Goal: Transaction & Acquisition: Book appointment/travel/reservation

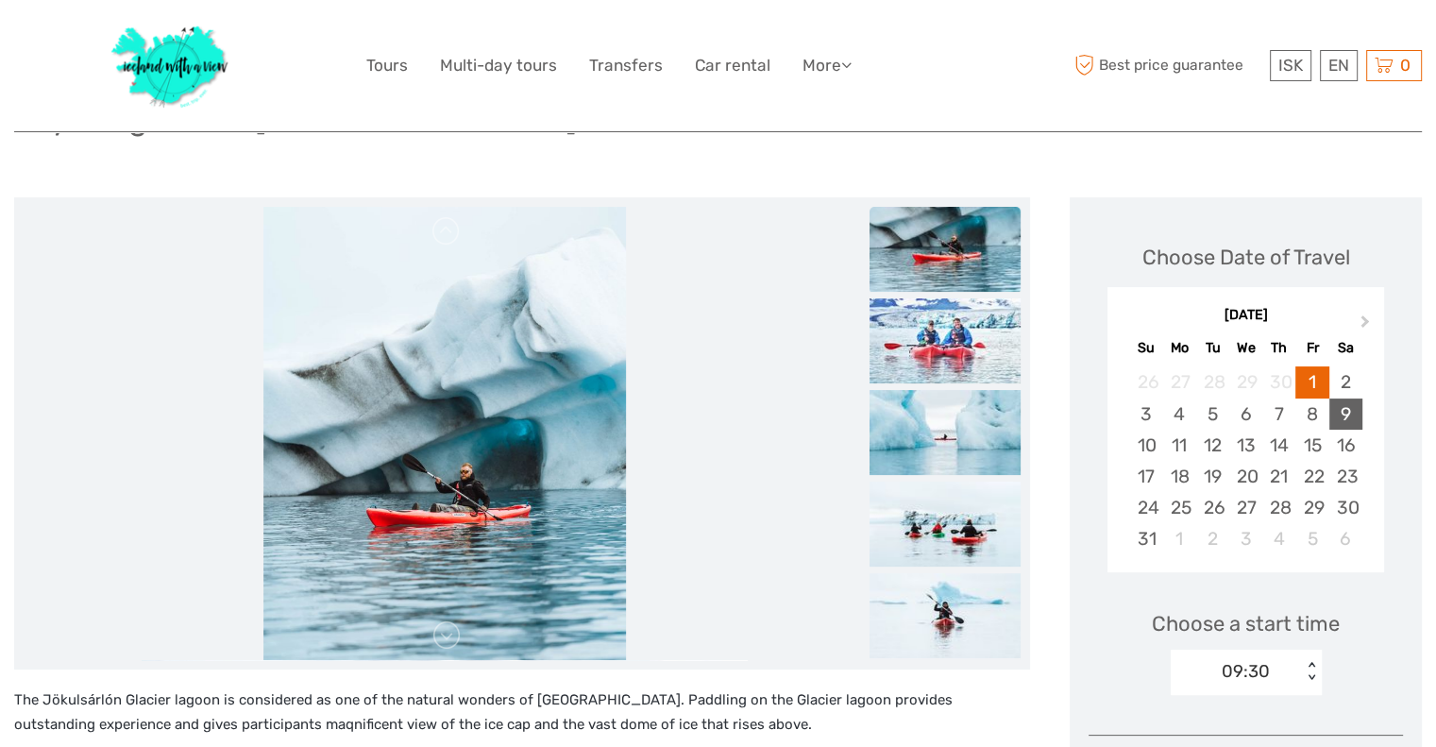
scroll to position [174, 0]
click at [1144, 543] on div "31" at bounding box center [1145, 537] width 33 height 31
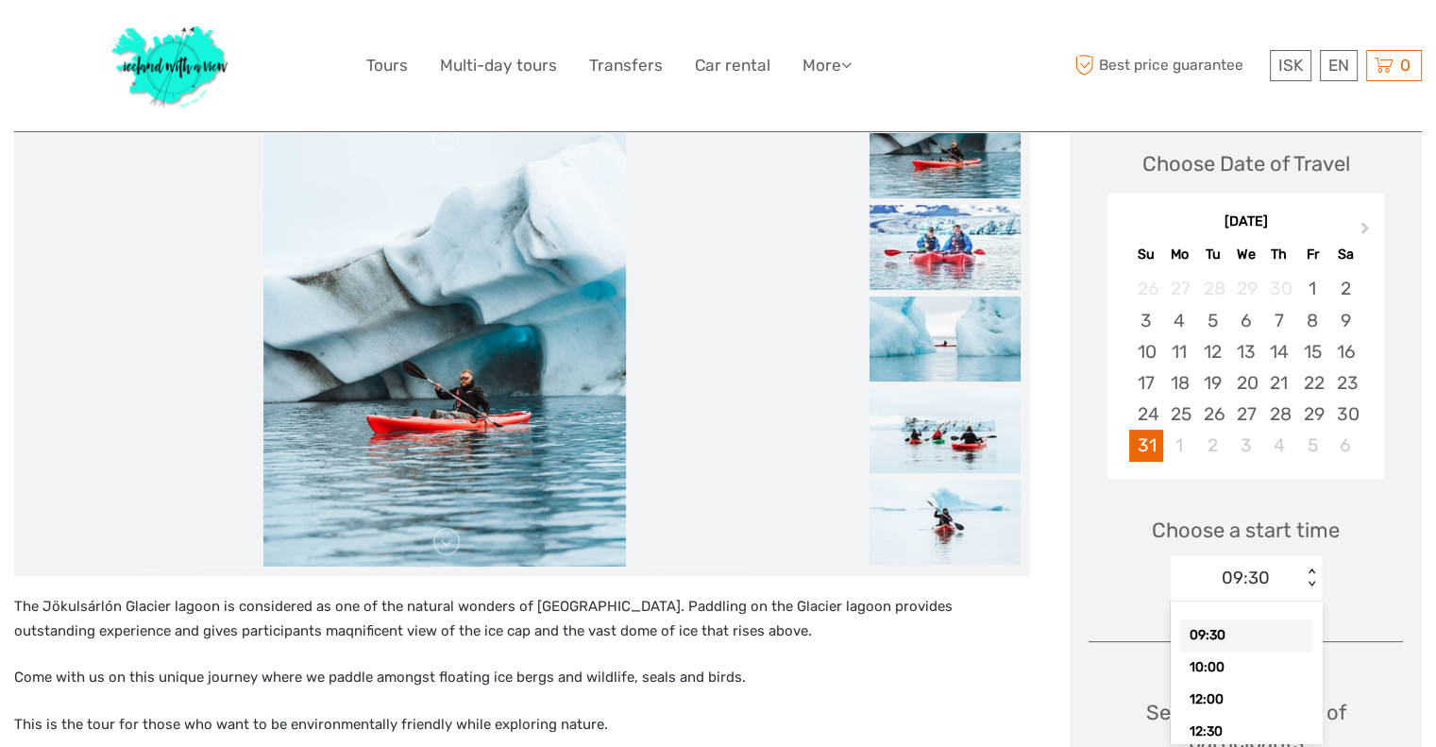
click at [1314, 602] on div "option 09:30 selected, 1 of 12. 12 results available. Use Up and Down to choose…" at bounding box center [1246, 578] width 151 height 45
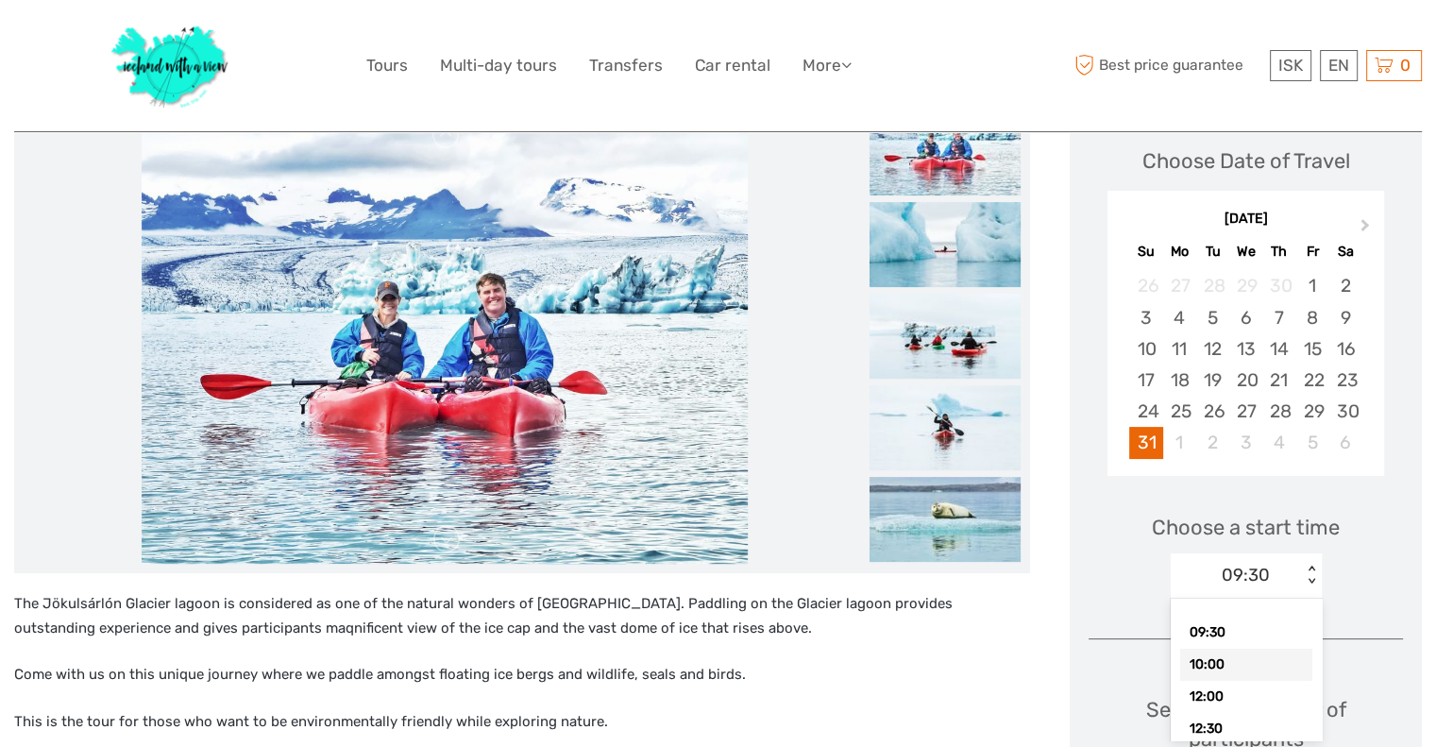
click at [1228, 671] on div "10:00" at bounding box center [1246, 665] width 132 height 32
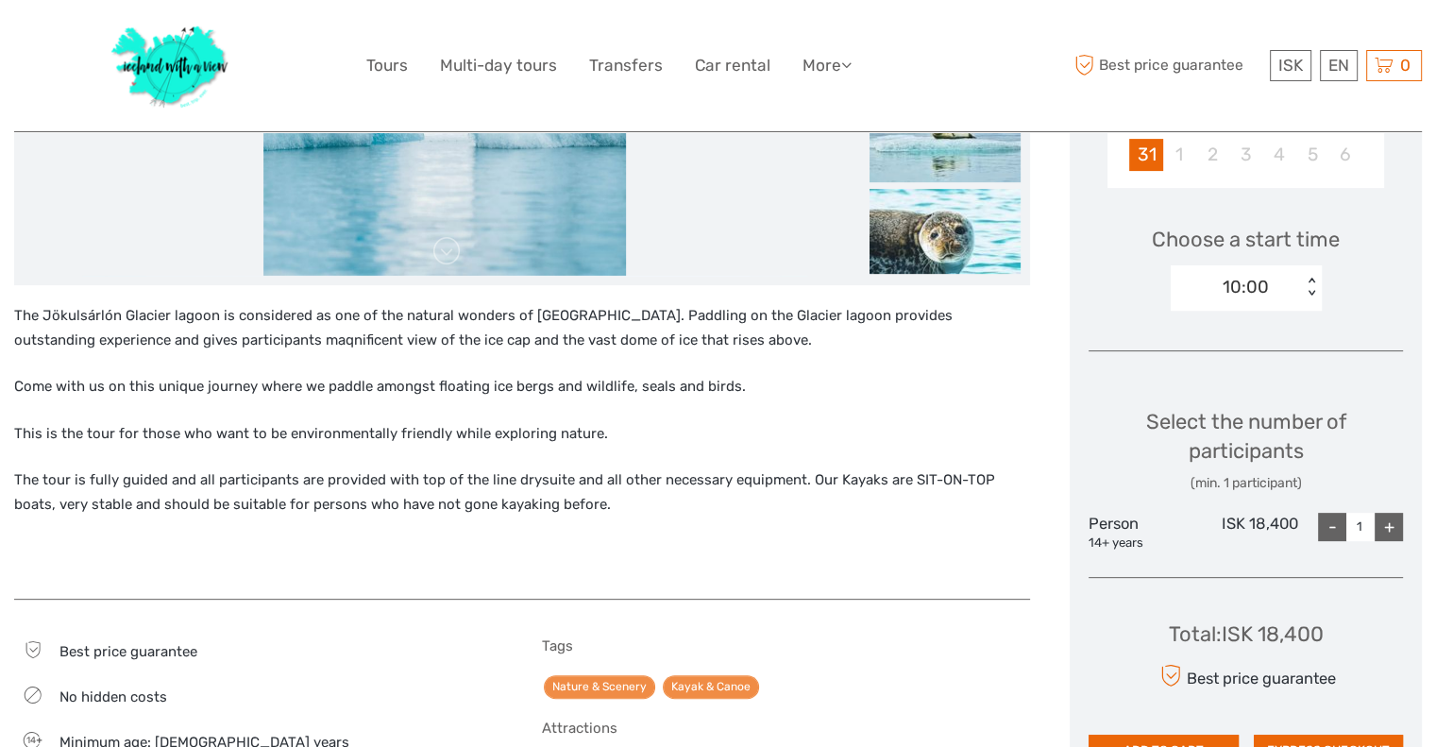
scroll to position [559, 0]
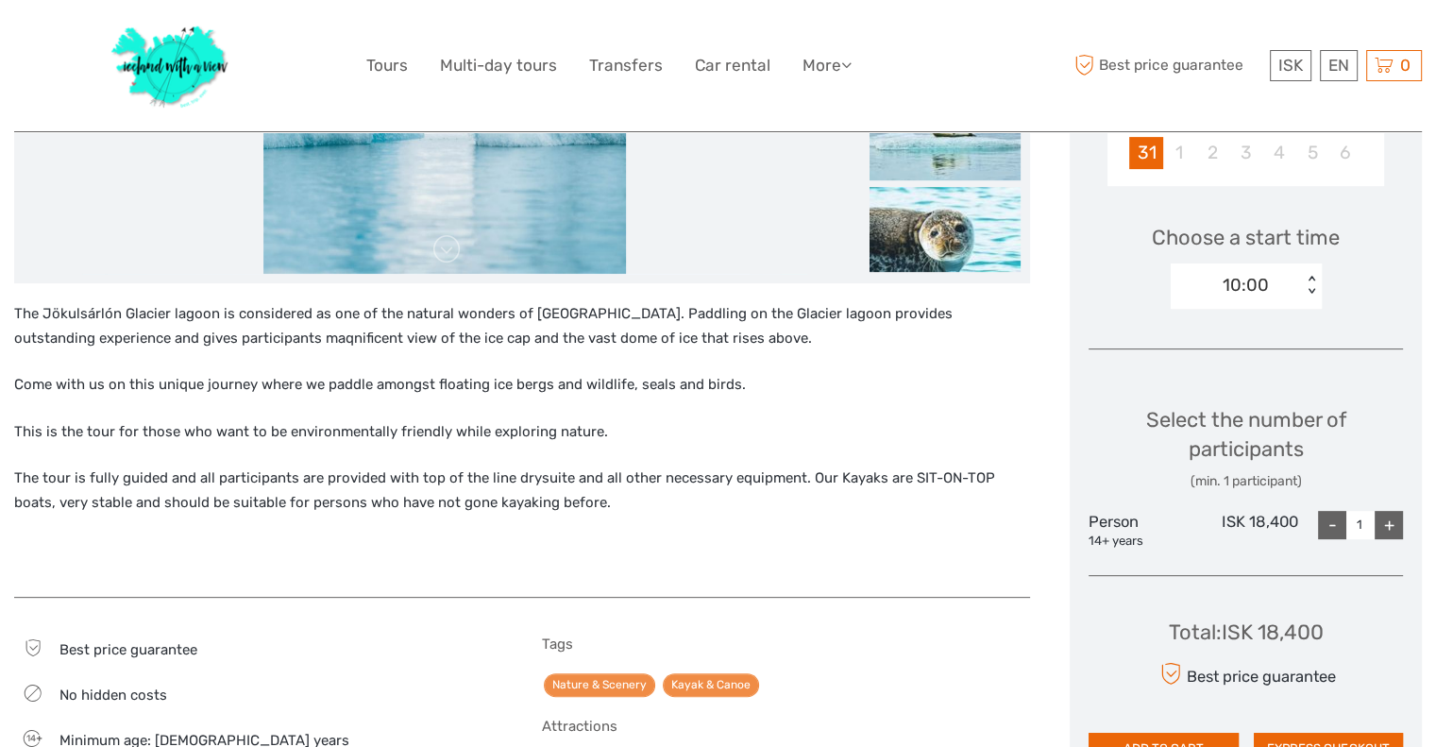
click at [1388, 528] on div "+" at bounding box center [1389, 525] width 28 height 28
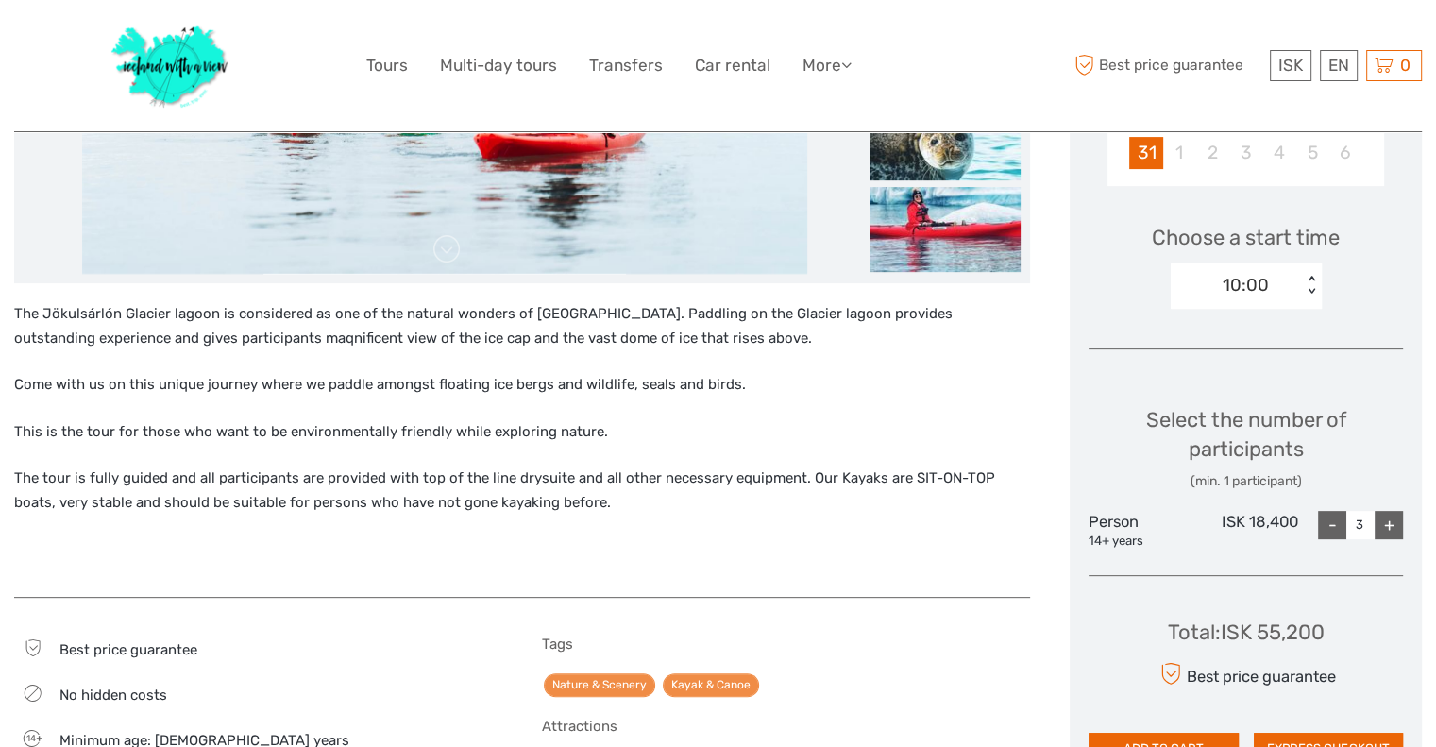
click at [1388, 528] on div "+" at bounding box center [1389, 525] width 28 height 28
type input "4"
click at [1271, 177] on link "$" at bounding box center [1278, 180] width 64 height 34
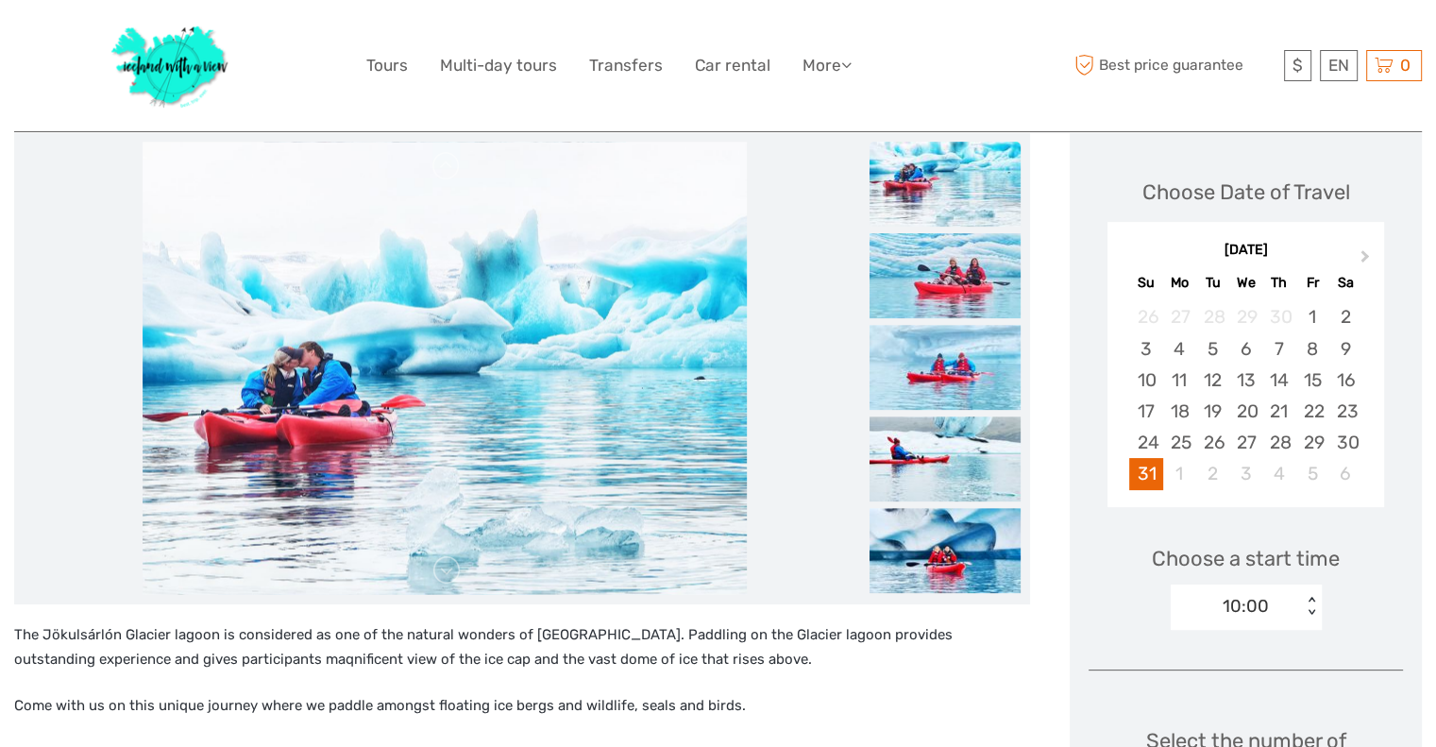
scroll to position [212, 0]
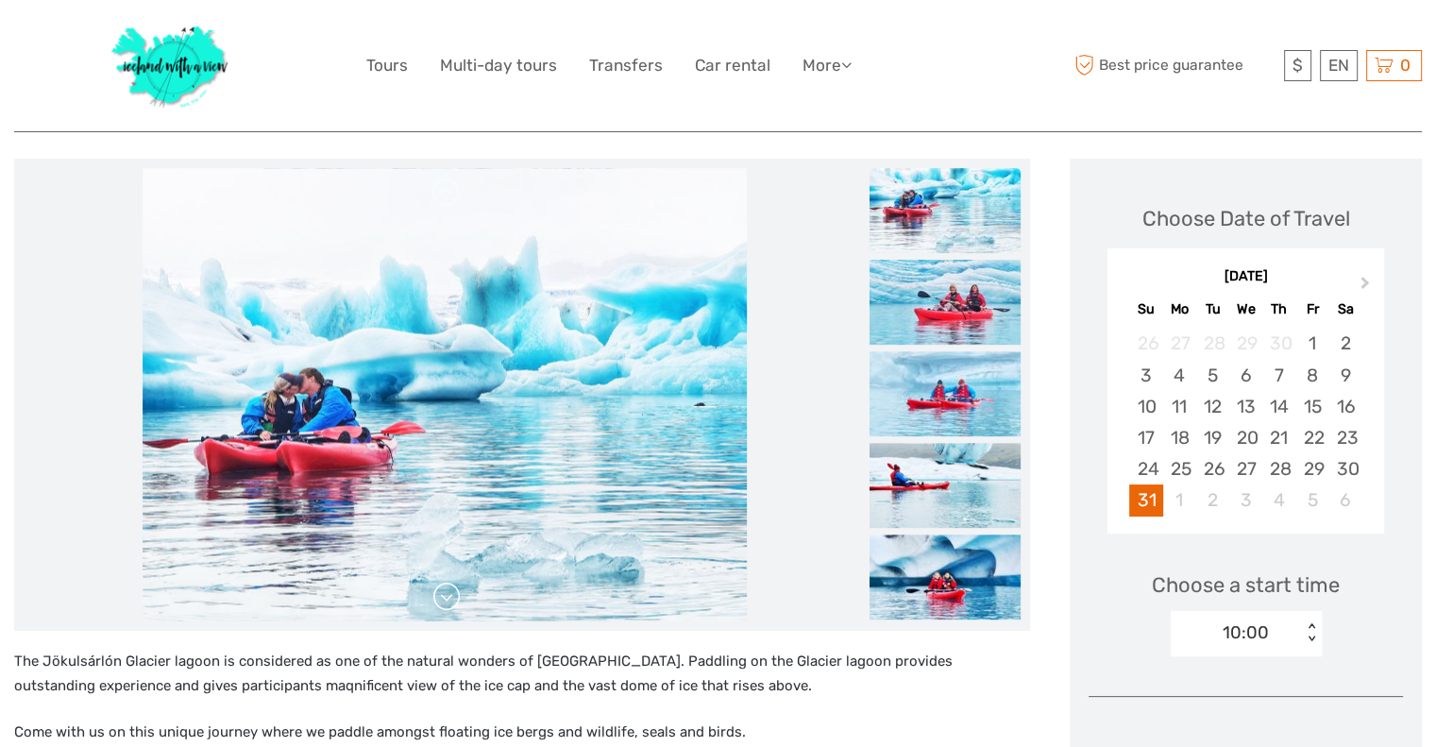
click at [449, 591] on link at bounding box center [447, 597] width 30 height 30
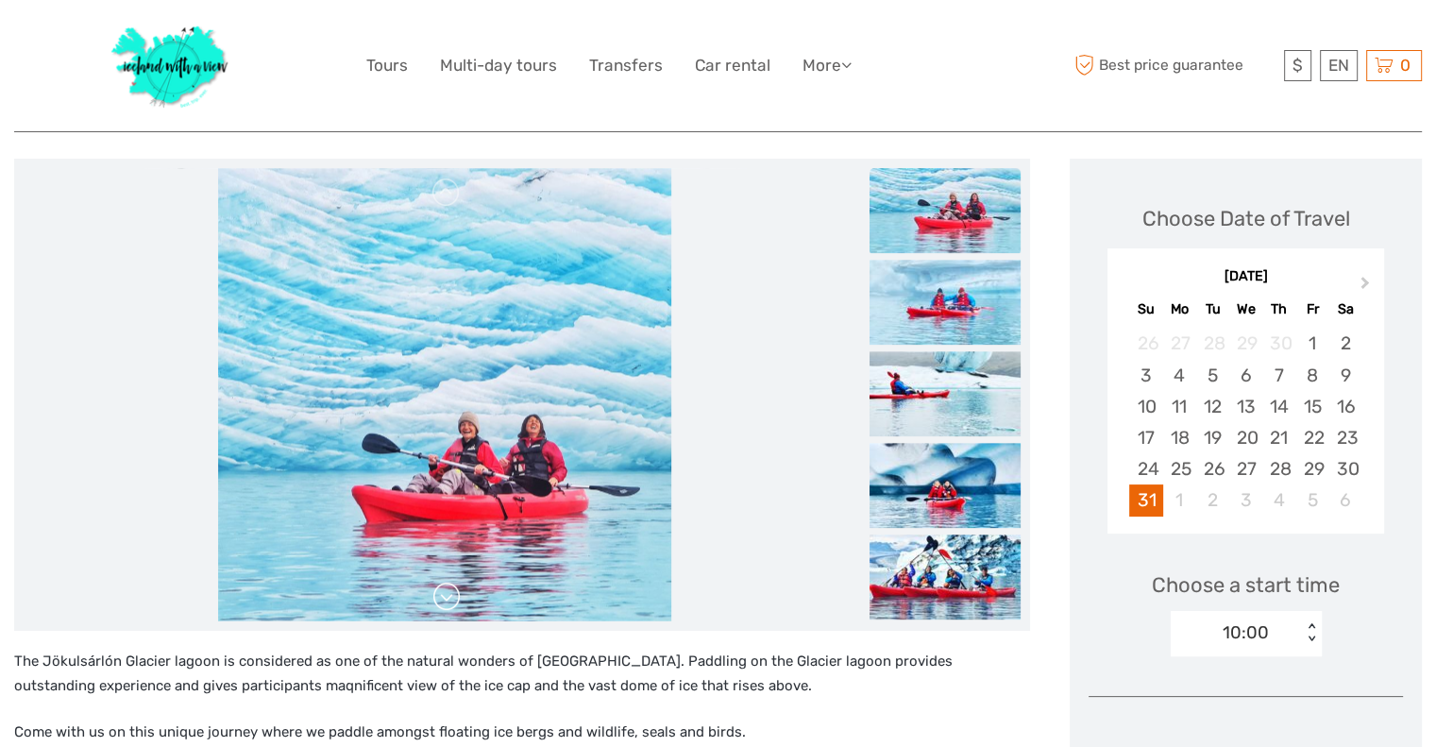
click at [449, 591] on link at bounding box center [447, 597] width 30 height 30
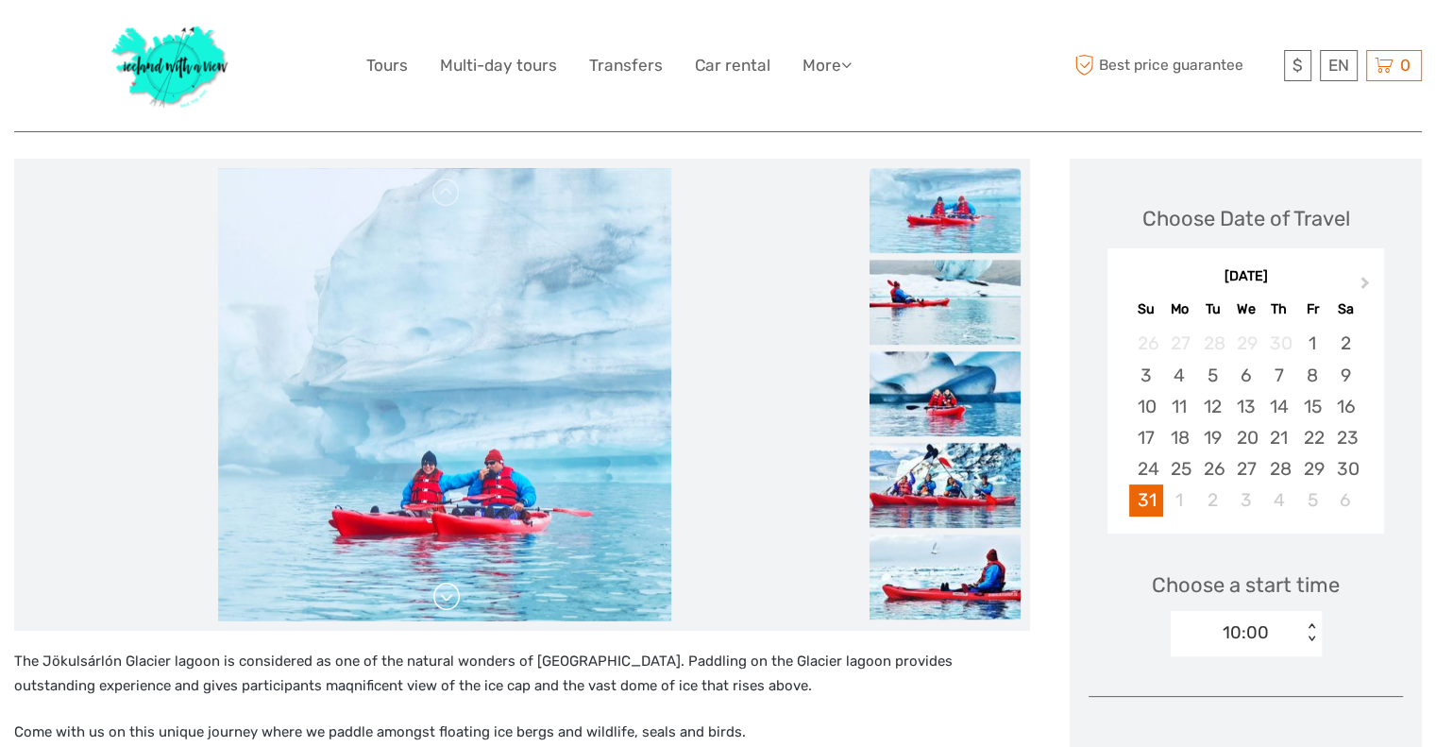
click at [449, 591] on link at bounding box center [447, 597] width 30 height 30
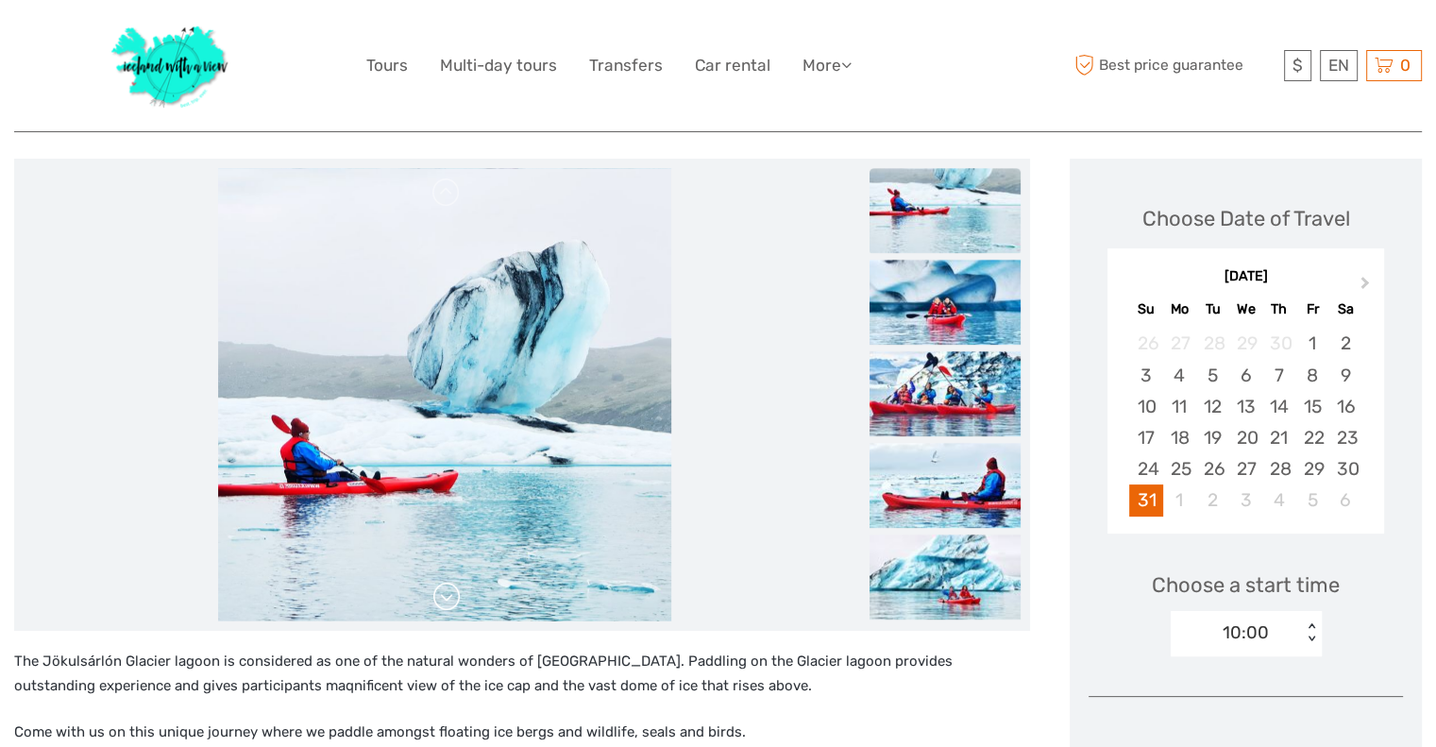
click at [449, 591] on link at bounding box center [447, 597] width 30 height 30
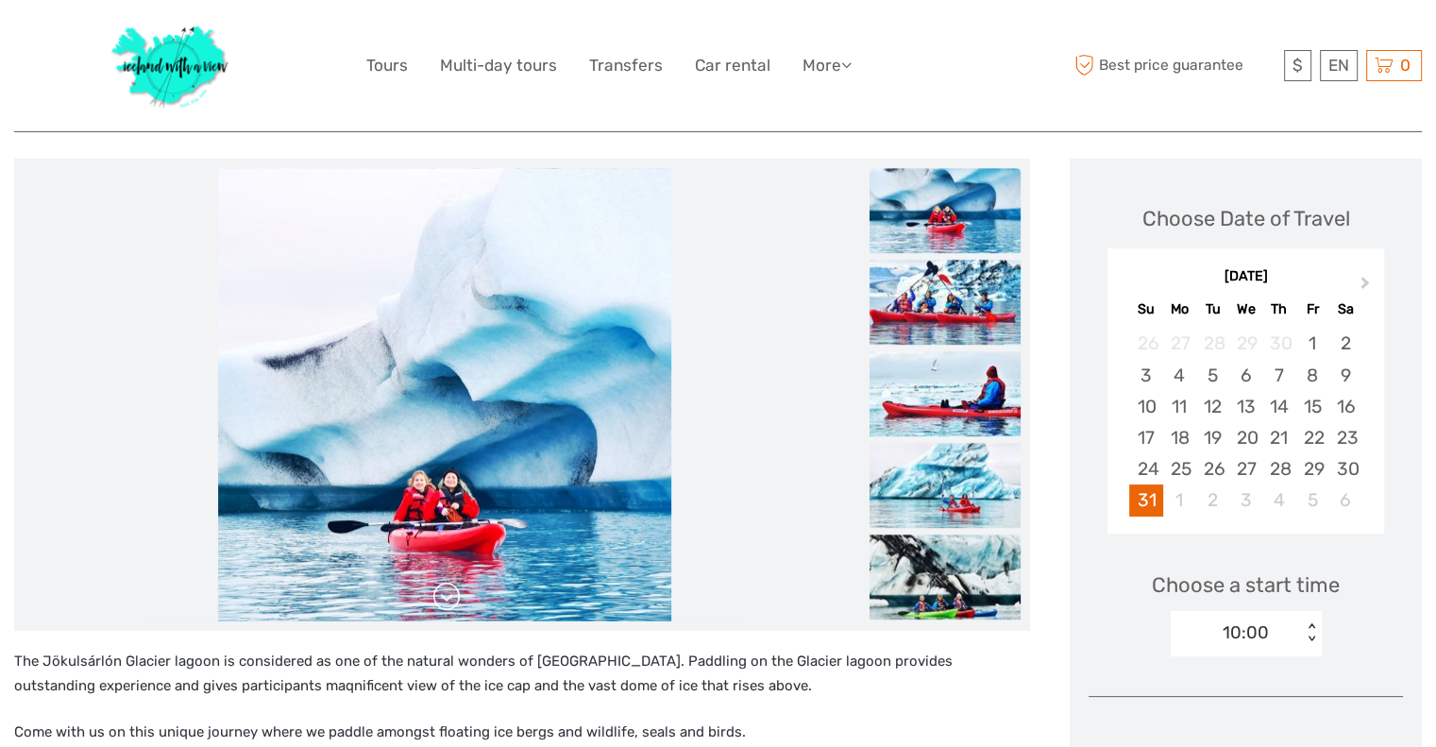
click at [449, 591] on link at bounding box center [447, 597] width 30 height 30
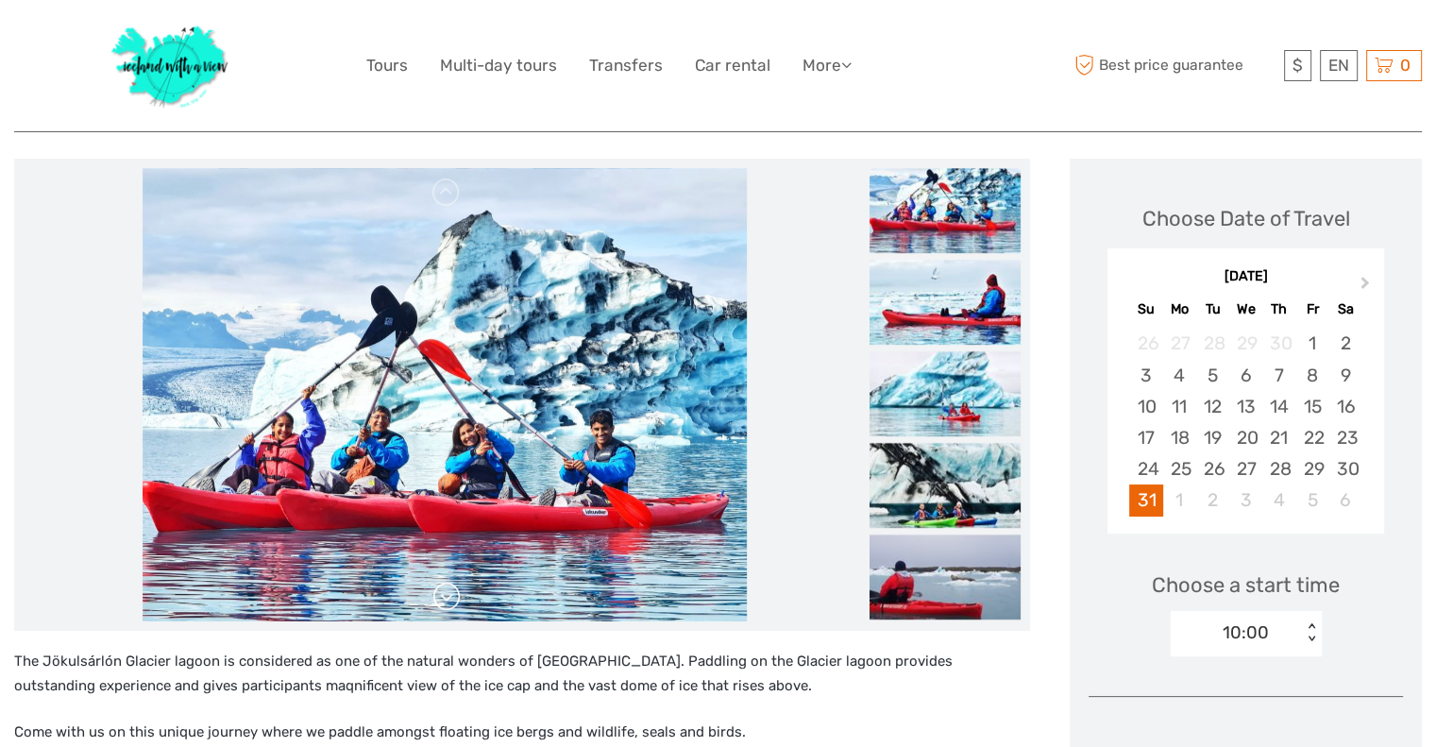
click at [449, 591] on link at bounding box center [447, 597] width 30 height 30
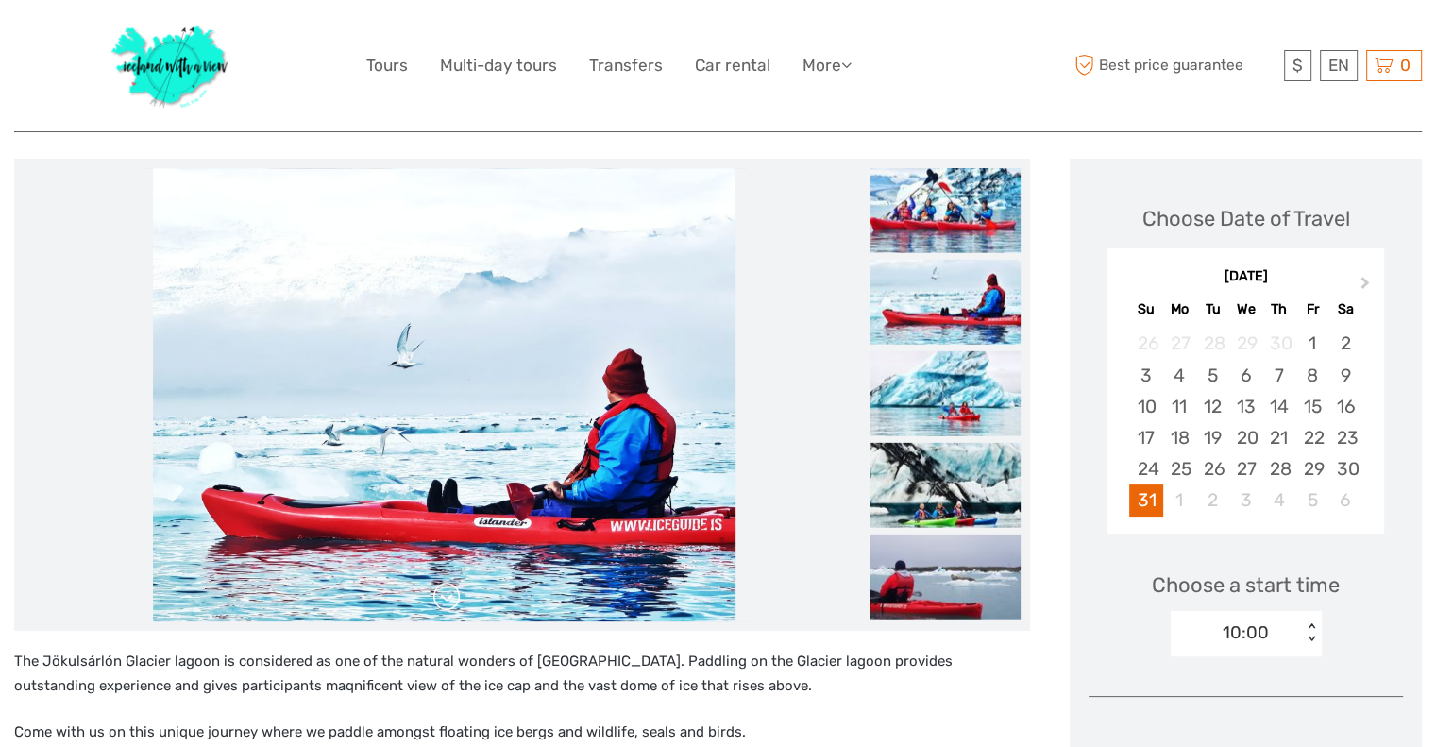
click at [449, 591] on link at bounding box center [447, 597] width 30 height 30
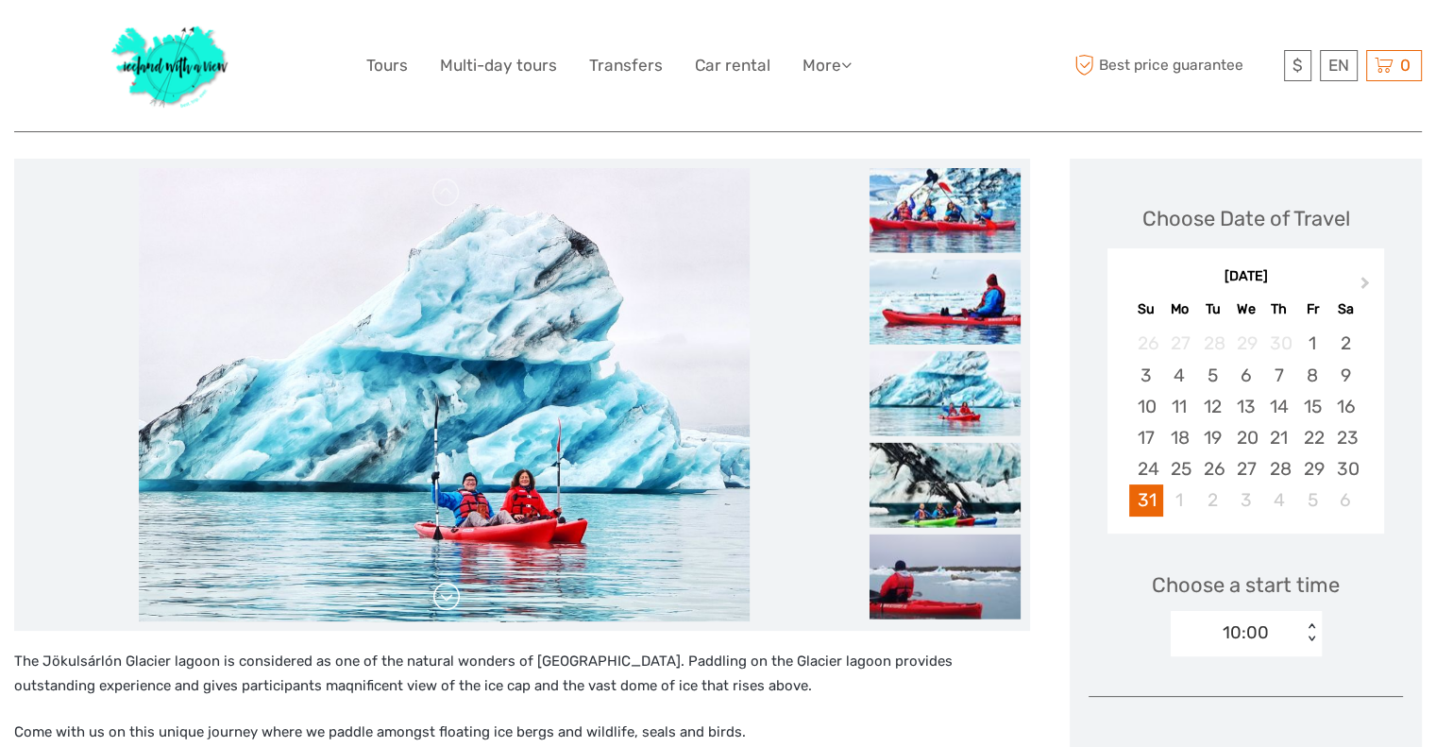
click at [449, 591] on link at bounding box center [447, 597] width 30 height 30
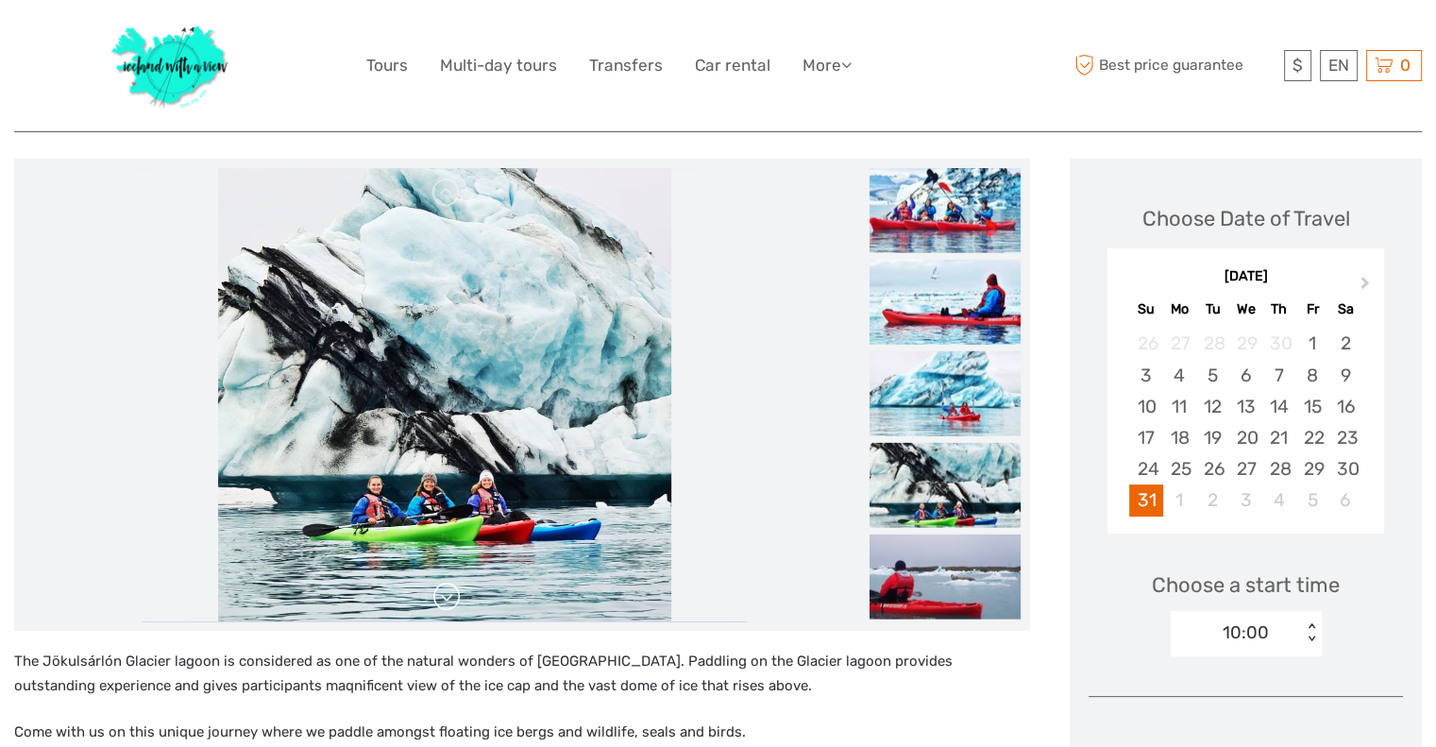
click at [449, 591] on link at bounding box center [447, 597] width 30 height 30
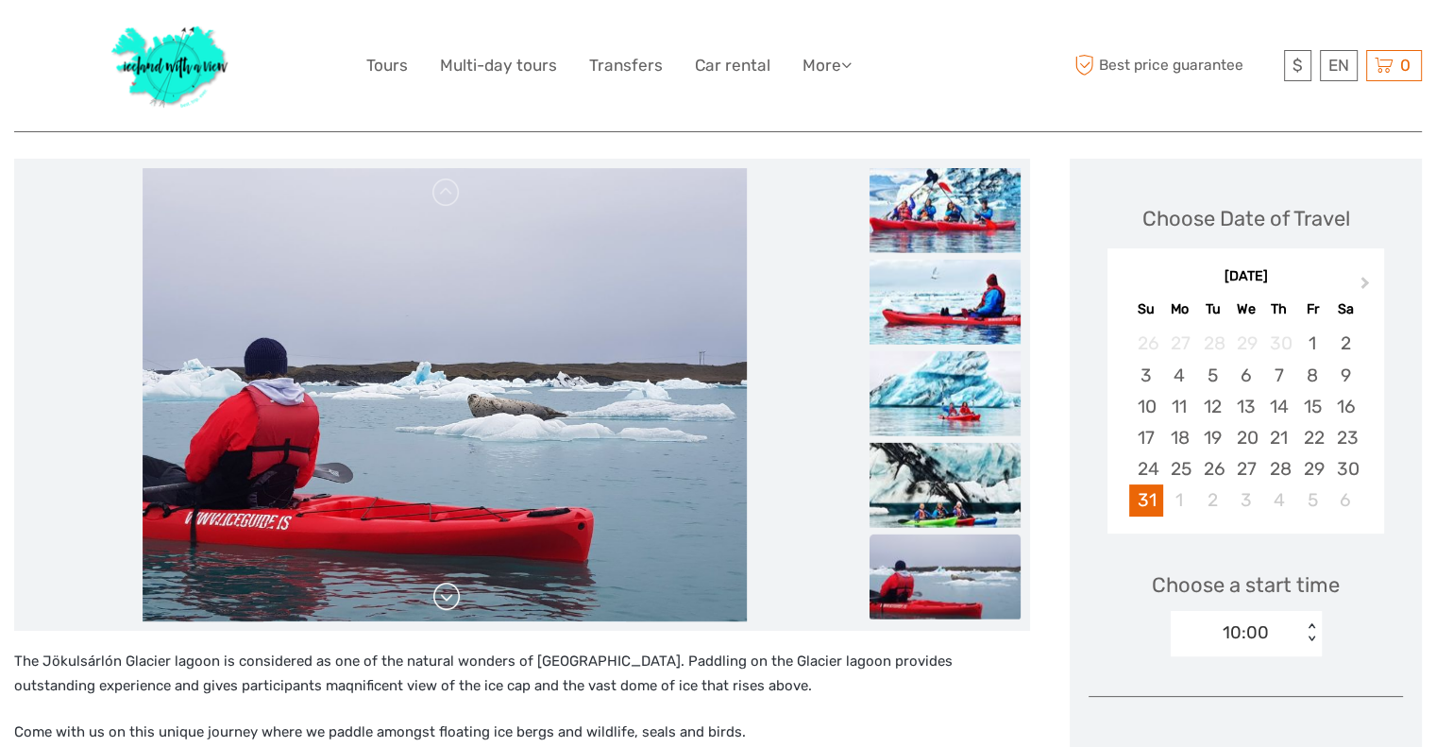
click at [450, 605] on link at bounding box center [447, 597] width 30 height 30
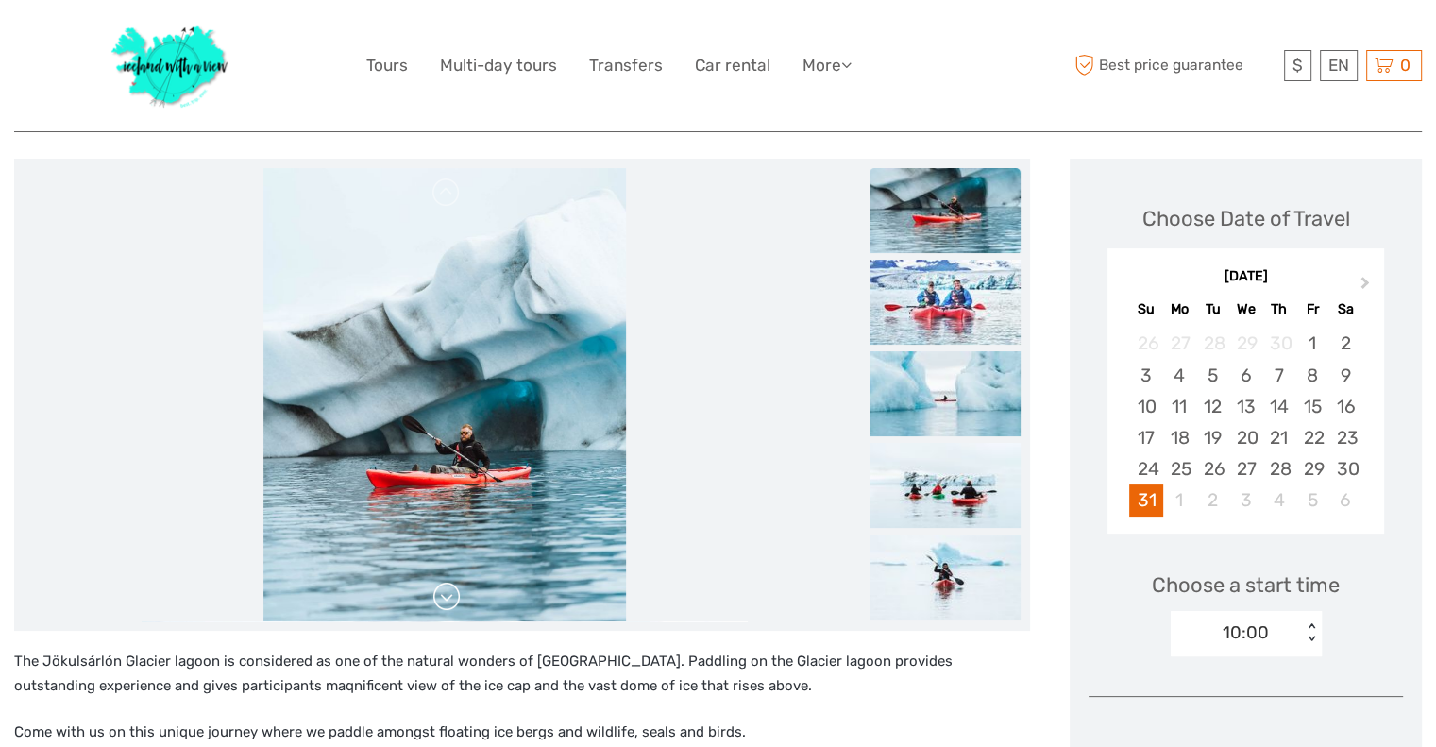
click at [450, 605] on link at bounding box center [447, 597] width 30 height 30
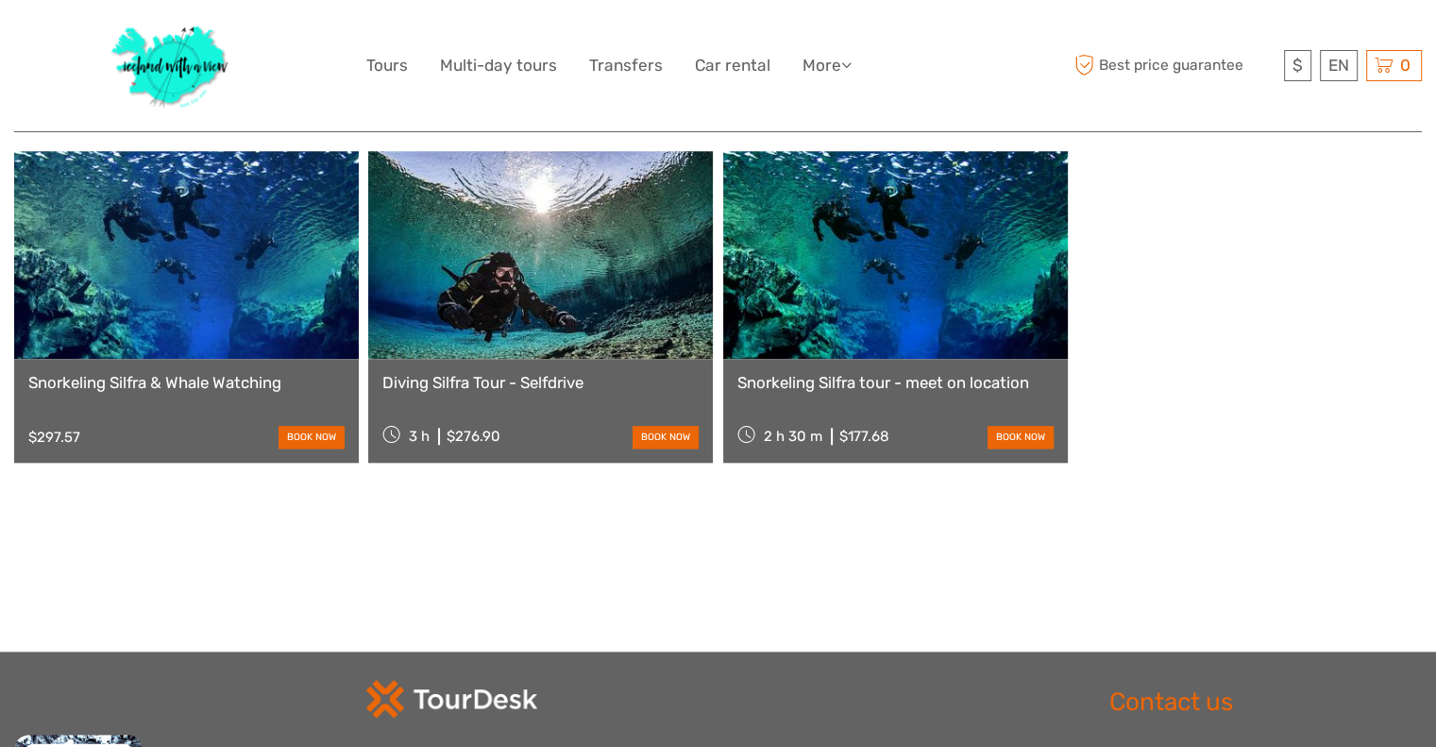
scroll to position [1789, 0]
